Goal: Transaction & Acquisition: Purchase product/service

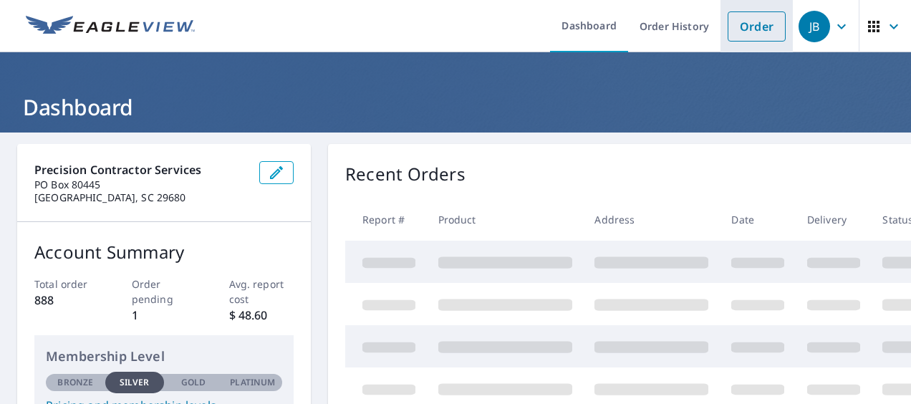
click at [758, 23] on link "Order" at bounding box center [757, 26] width 58 height 30
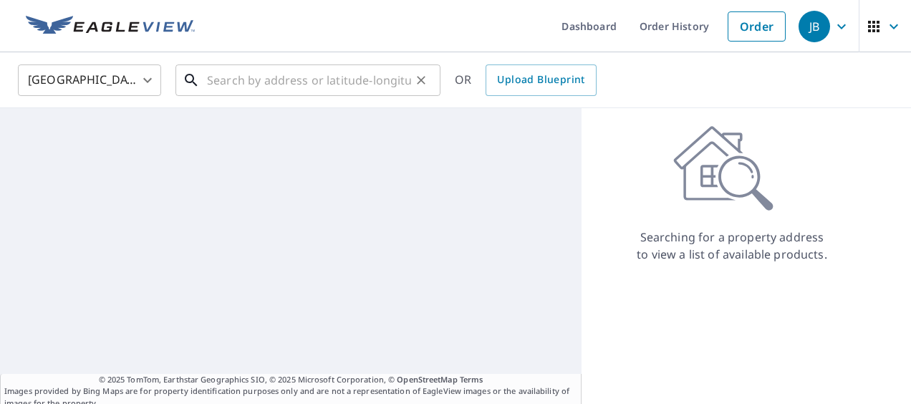
click at [296, 73] on input "text" at bounding box center [309, 80] width 204 height 40
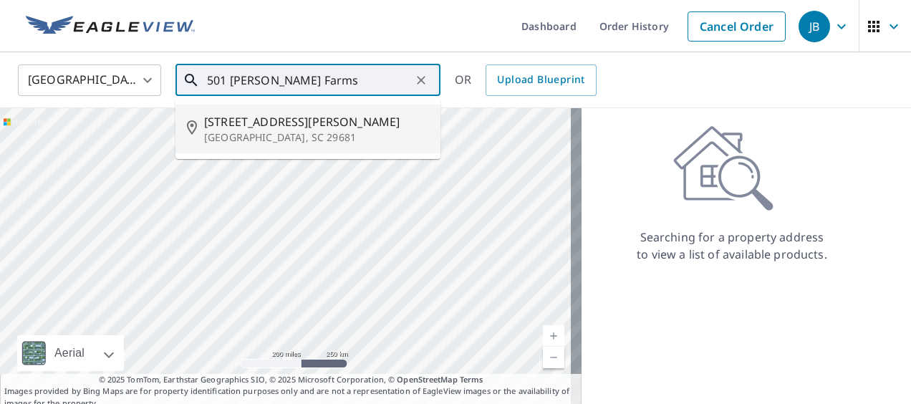
click at [304, 117] on span "[STREET_ADDRESS][PERSON_NAME]" at bounding box center [316, 121] width 225 height 17
type input "[STREET_ADDRESS][PERSON_NAME]"
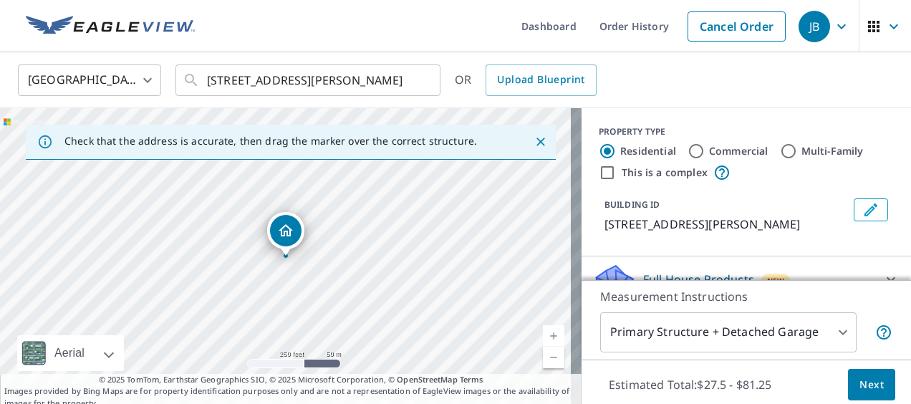
click at [864, 209] on icon "Edit building 1" at bounding box center [870, 209] width 13 height 13
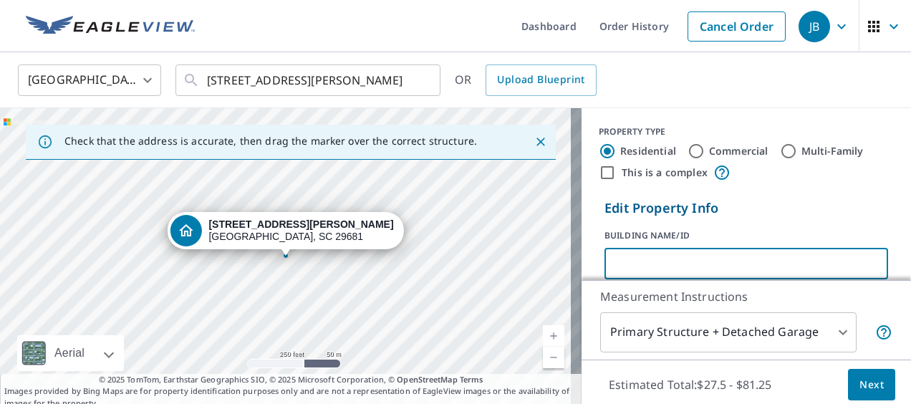
click at [703, 259] on input "text" at bounding box center [746, 263] width 284 height 40
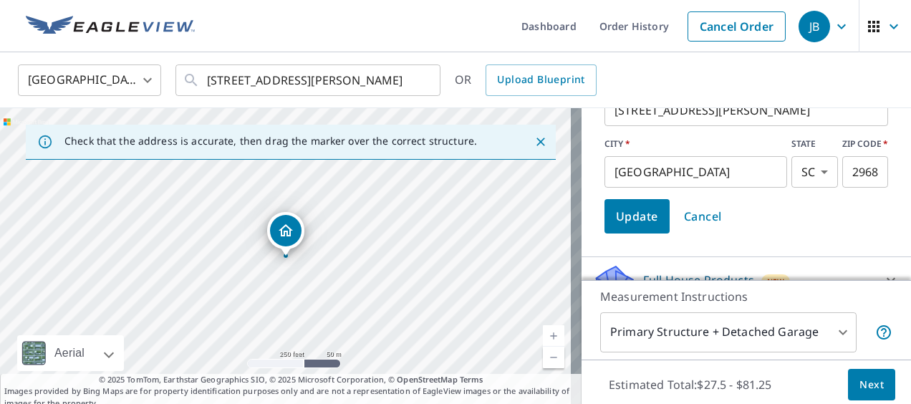
type input "[PERSON_NAME] (JB)"
click at [639, 221] on span "Update" at bounding box center [637, 216] width 42 height 20
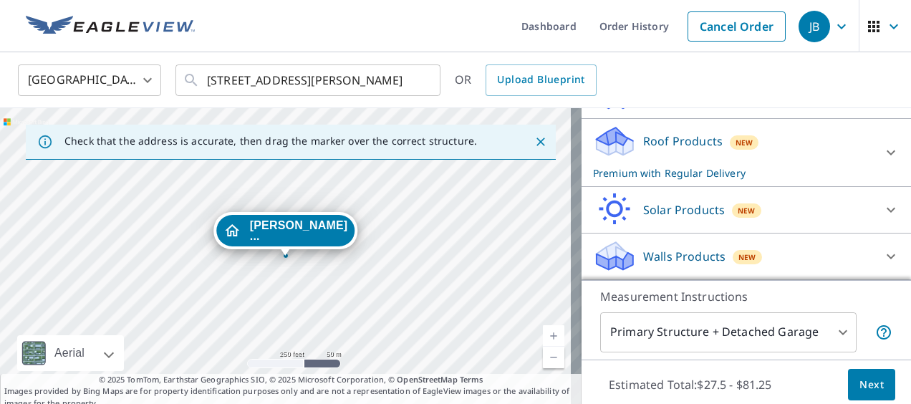
scroll to position [201, 0]
click at [866, 382] on span "Next" at bounding box center [871, 385] width 24 height 18
